Goal: Browse casually

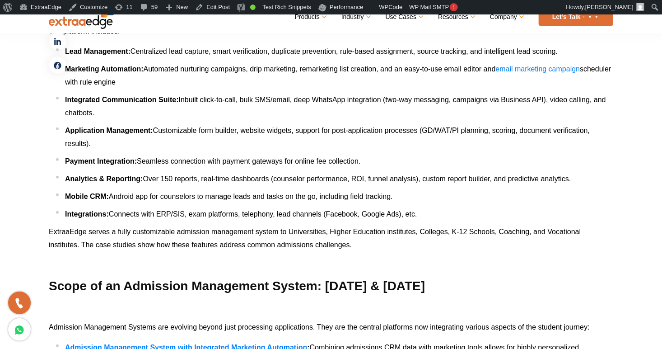
scroll to position [5038, 0]
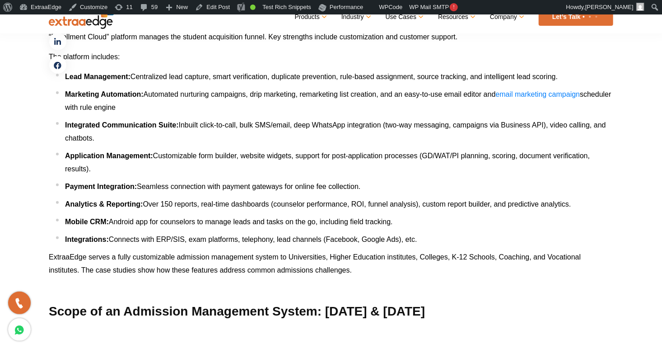
click at [89, 17] on img at bounding box center [81, 17] width 65 height 24
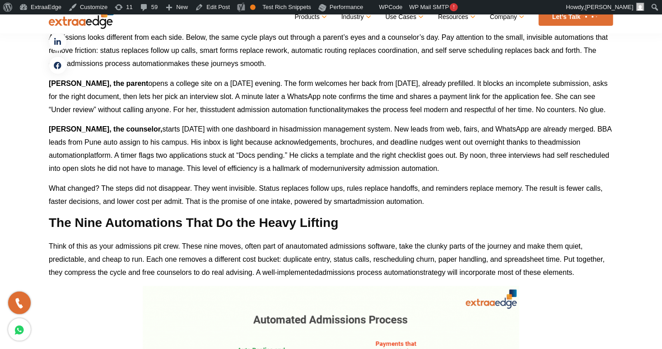
scroll to position [697, 0]
